Goal: Obtain resource: Obtain resource

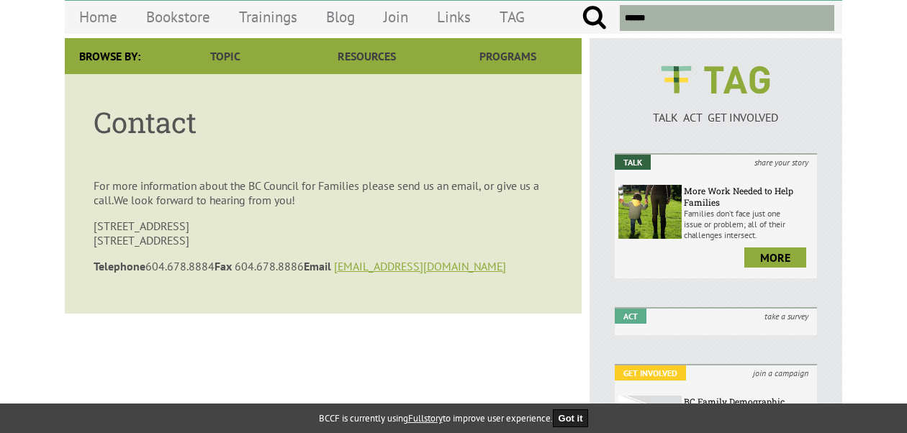
scroll to position [96, 0]
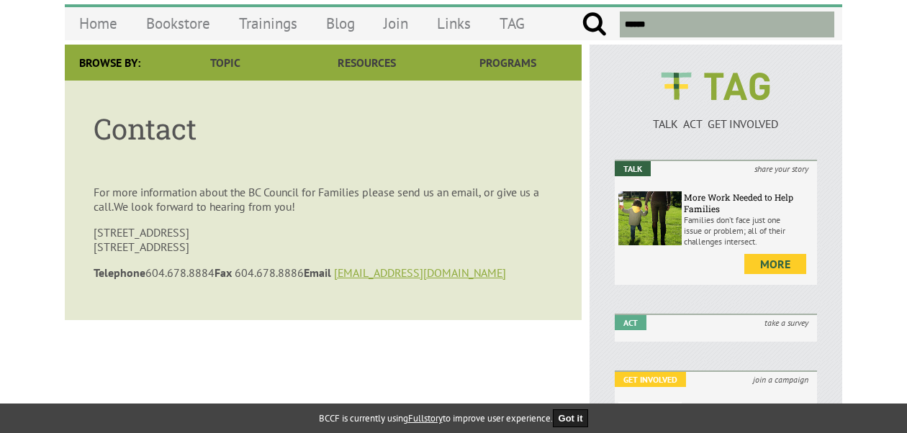
click at [765, 264] on link "more" at bounding box center [775, 264] width 62 height 20
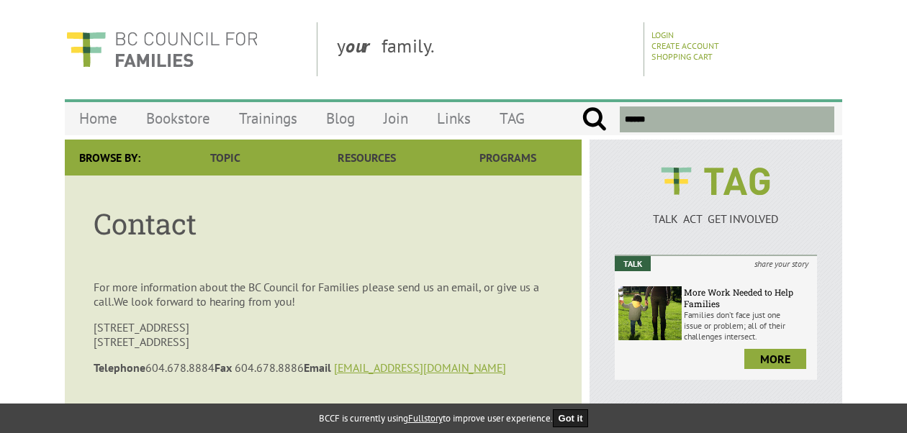
scroll to position [0, 0]
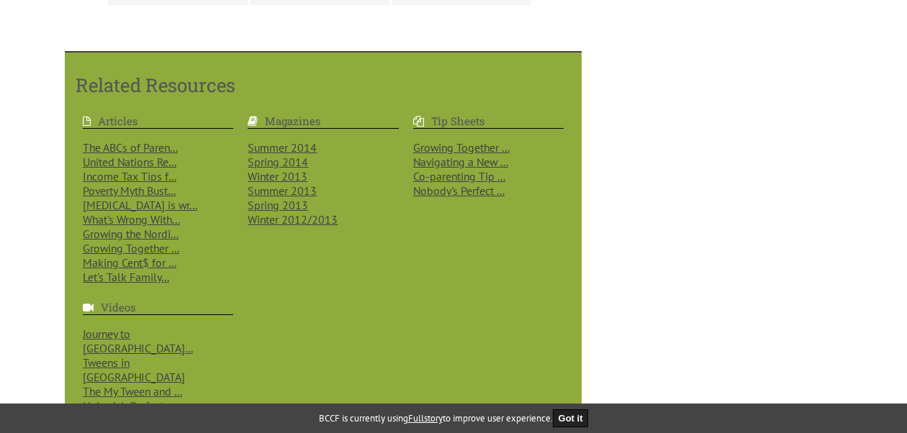
scroll to position [1149, 0]
click at [443, 141] on link "Growing Together ..." at bounding box center [461, 147] width 96 height 14
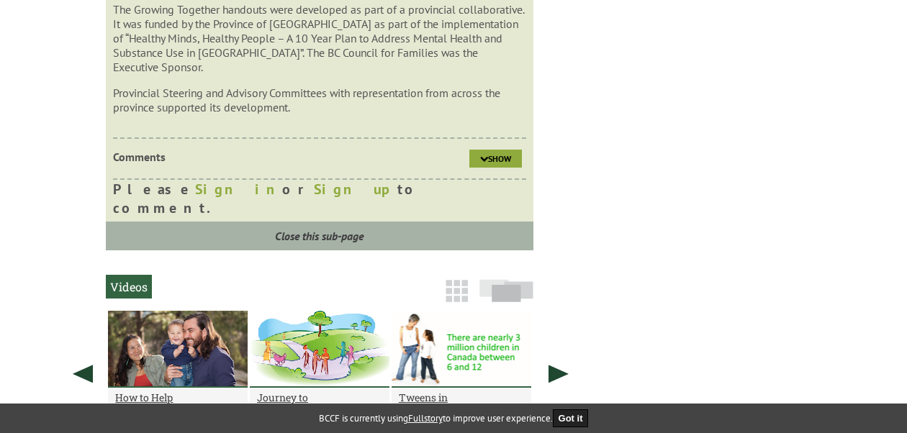
scroll to position [1865, 0]
click at [481, 163] on icon at bounding box center [484, 159] width 8 height 9
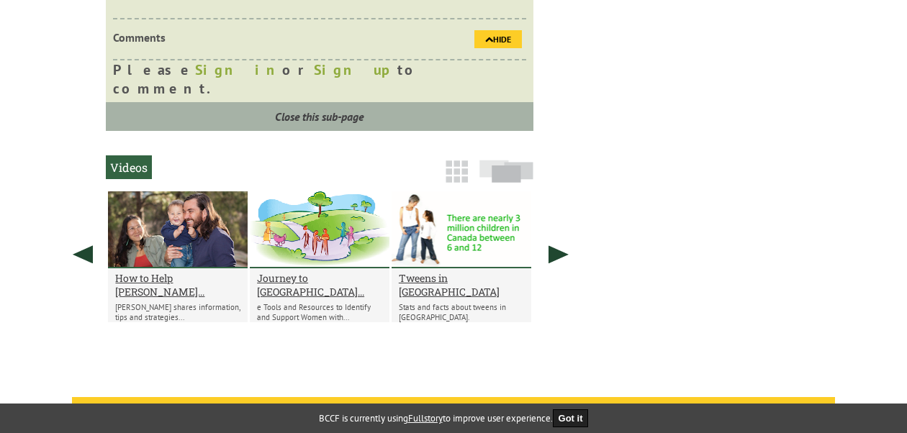
scroll to position [1986, 0]
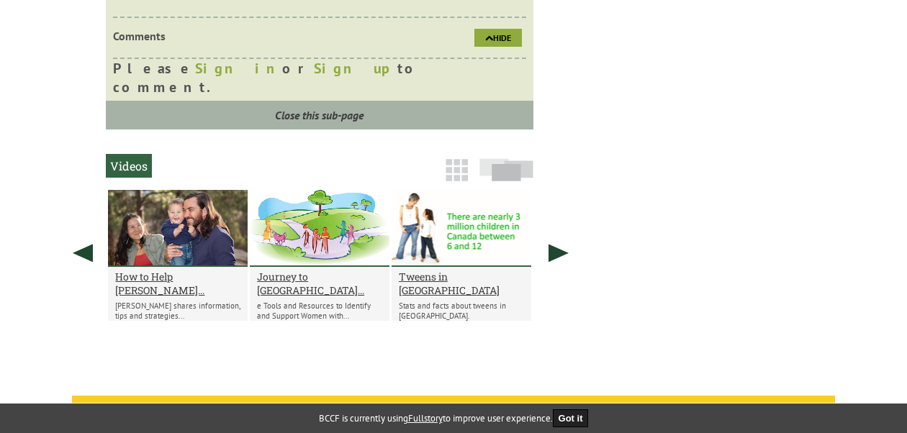
click at [320, 267] on div at bounding box center [320, 228] width 140 height 77
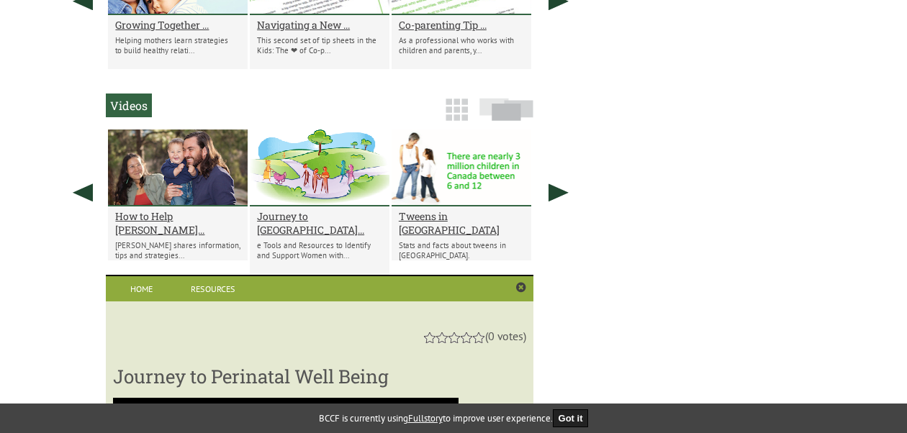
scroll to position [1348, 0]
